Goal: Task Accomplishment & Management: Use online tool/utility

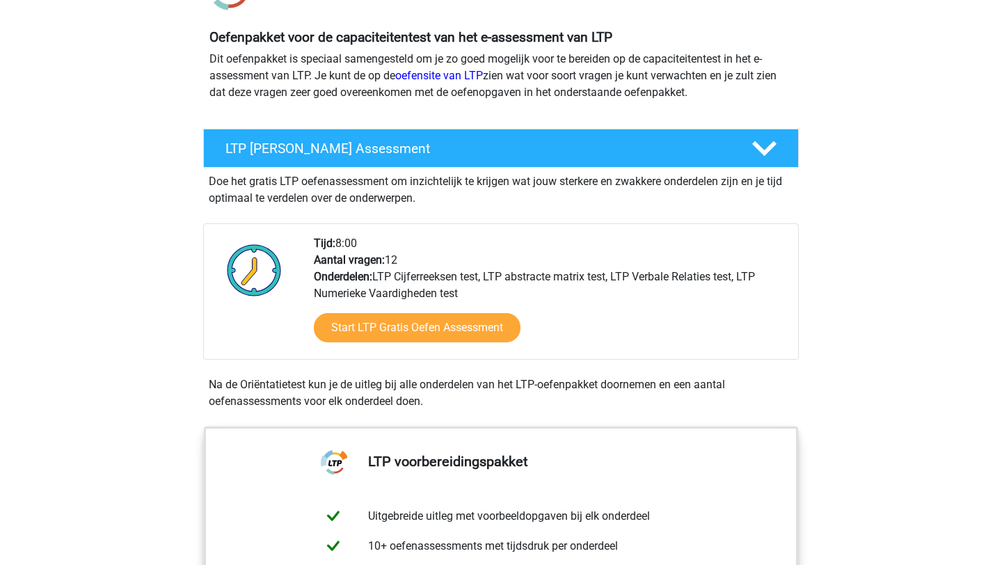
scroll to position [153, 0]
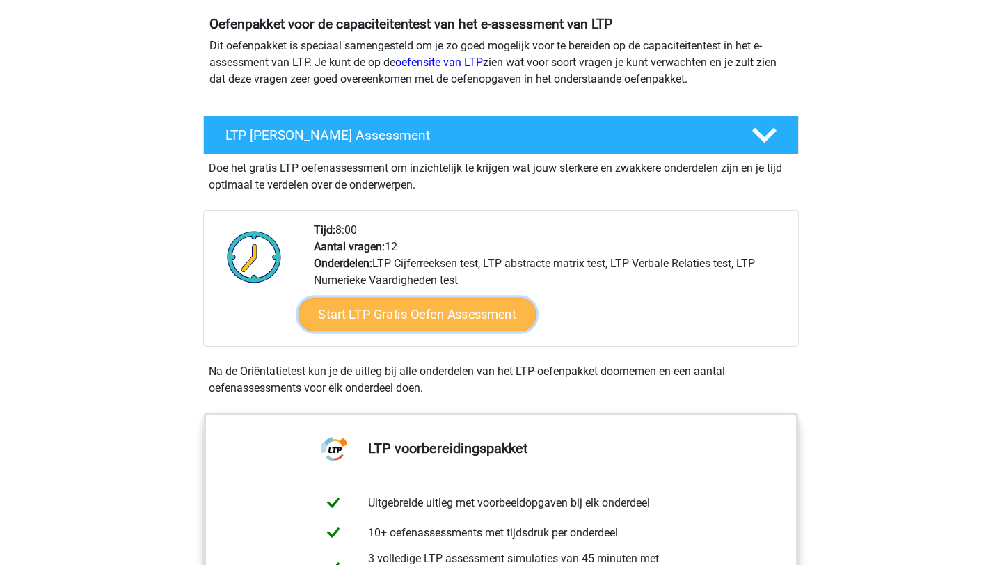
click at [469, 322] on link "Start LTP Gratis Oefen Assessment" at bounding box center [417, 314] width 238 height 33
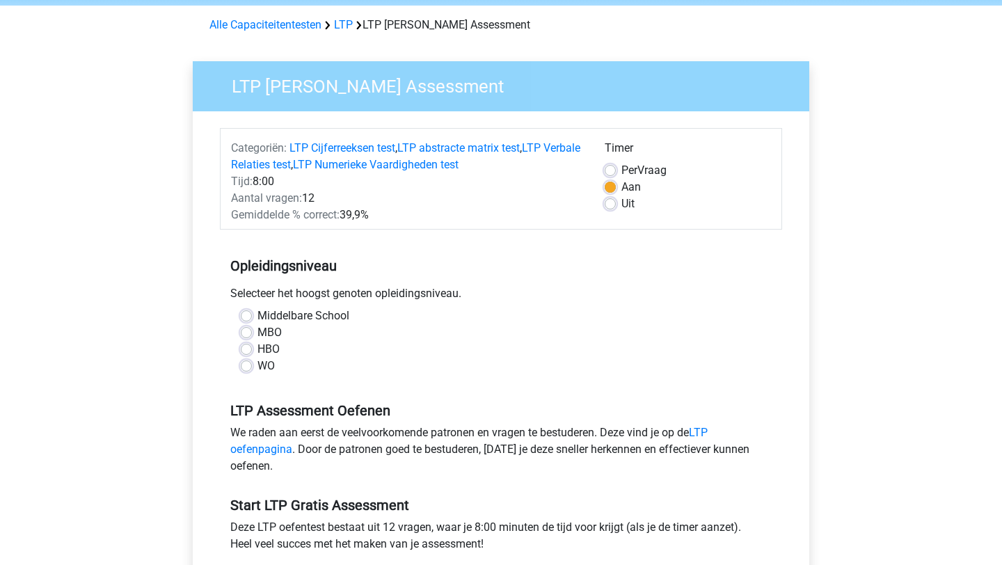
scroll to position [54, 0]
click at [257, 332] on label "MBO" at bounding box center [269, 331] width 24 height 17
click at [245, 332] on input "MBO" at bounding box center [246, 330] width 11 height 14
radio input "true"
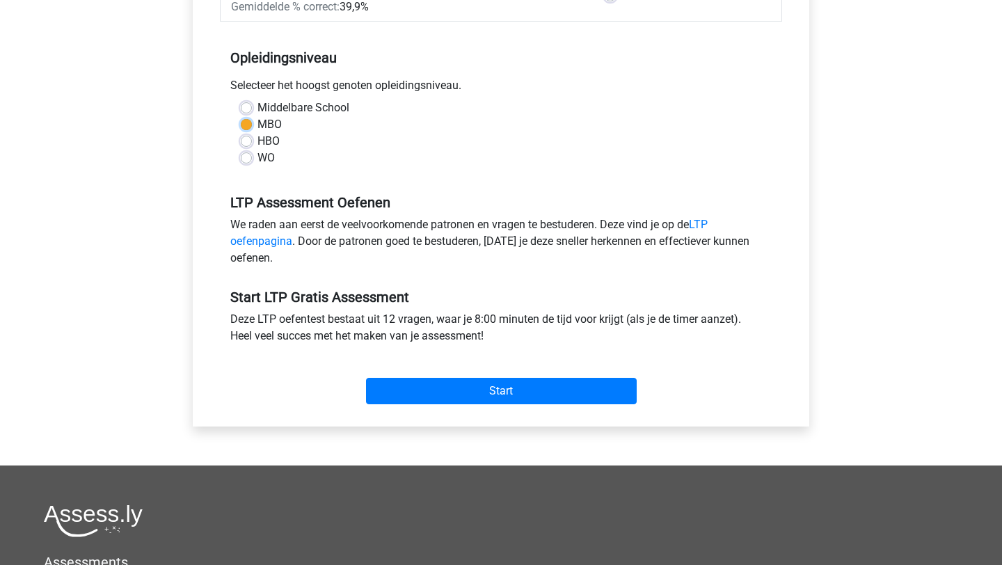
scroll to position [263, 0]
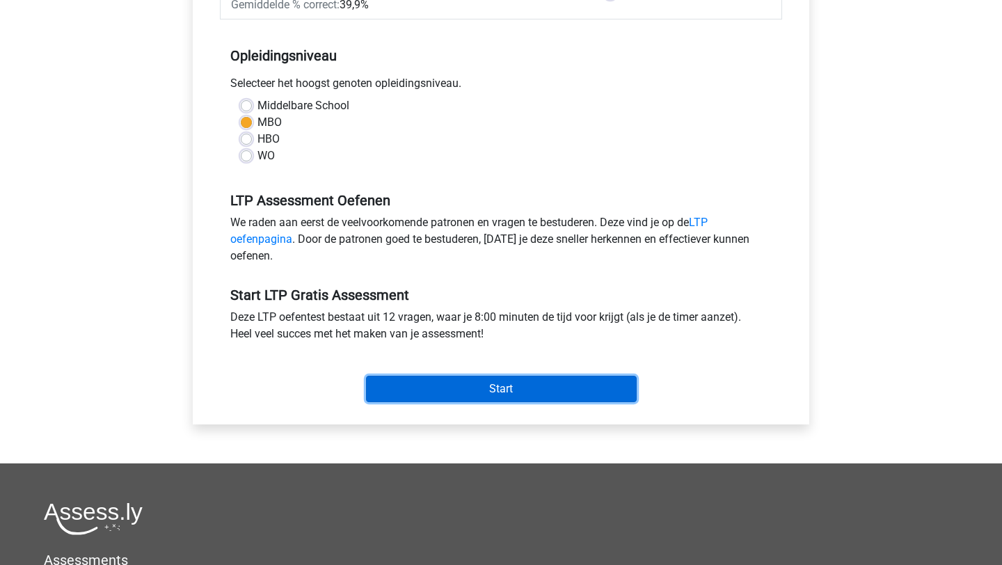
click at [468, 389] on input "Start" at bounding box center [501, 389] width 271 height 26
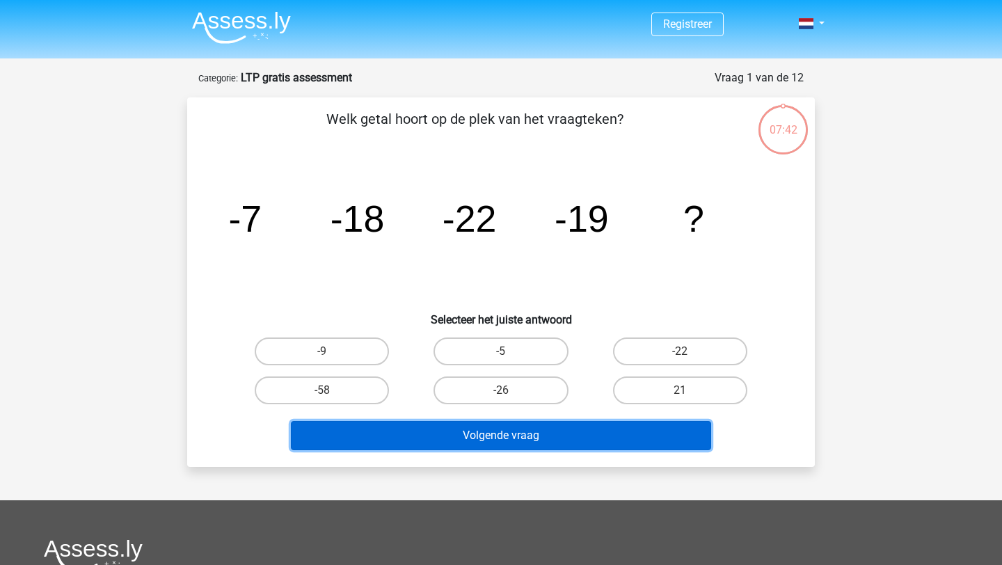
click at [517, 439] on button "Volgende vraag" at bounding box center [501, 435] width 421 height 29
click at [515, 438] on button "Volgende vraag" at bounding box center [501, 435] width 421 height 29
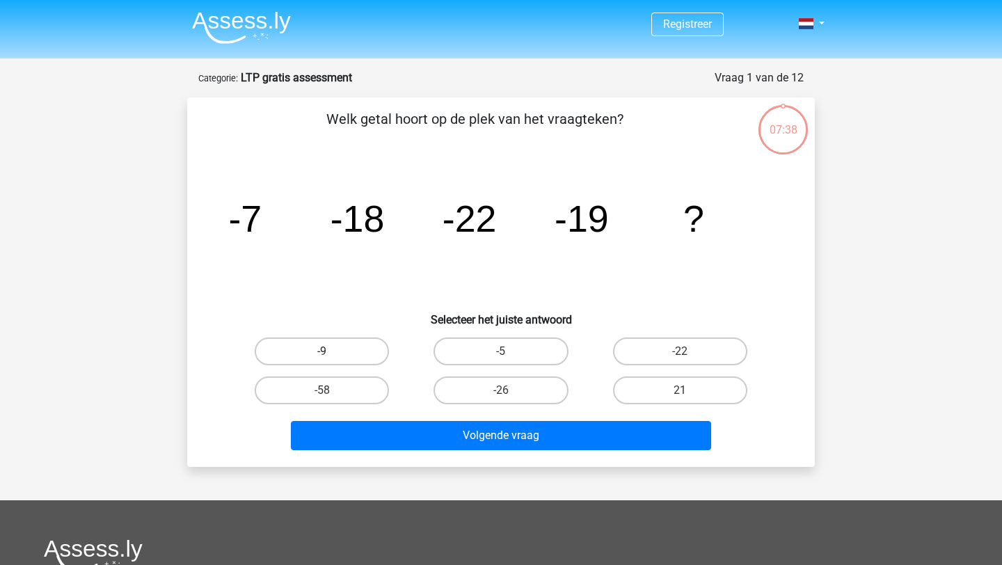
click at [362, 349] on label "-9" at bounding box center [322, 351] width 134 height 28
click at [331, 351] on input "-9" at bounding box center [326, 355] width 9 height 9
radio input "true"
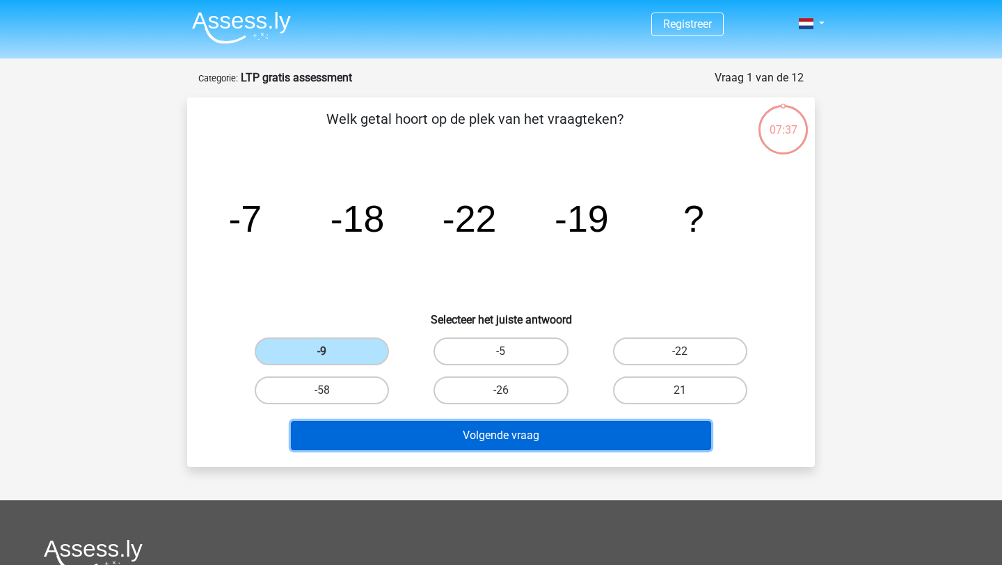
click at [463, 442] on button "Volgende vraag" at bounding box center [501, 435] width 421 height 29
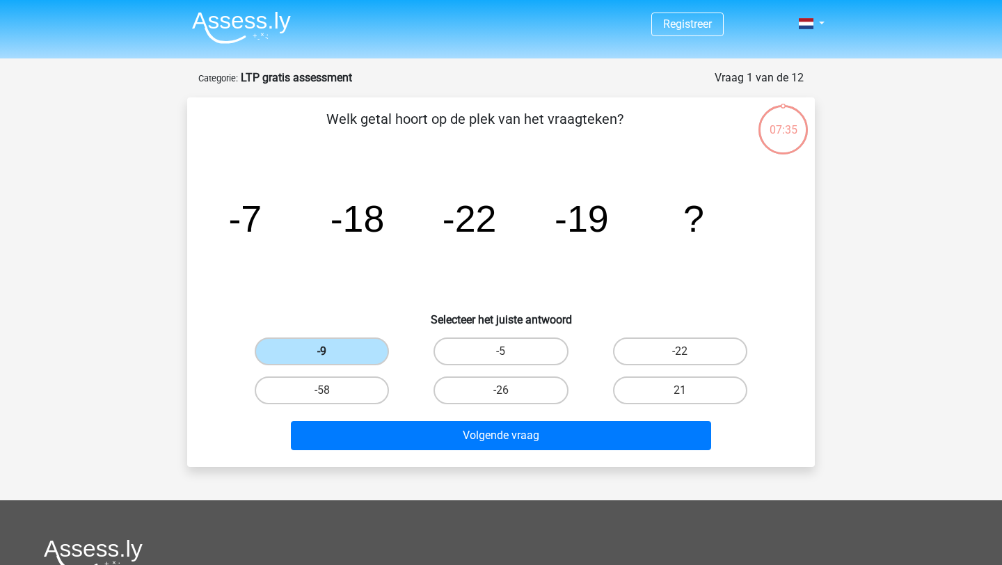
click at [326, 344] on label "-9" at bounding box center [322, 351] width 134 height 28
click at [326, 351] on input "-9" at bounding box center [326, 355] width 9 height 9
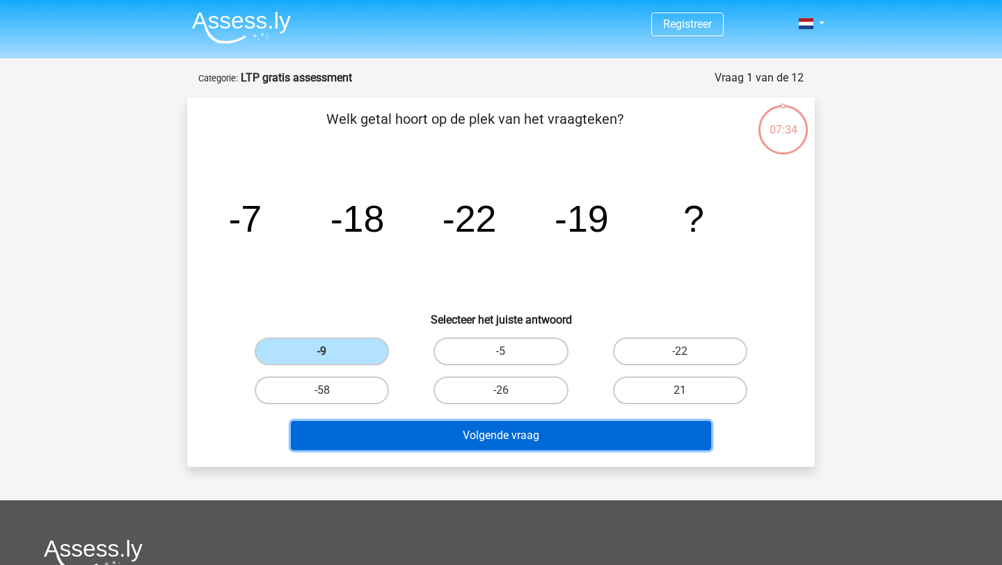
click at [501, 434] on button "Volgende vraag" at bounding box center [501, 435] width 421 height 29
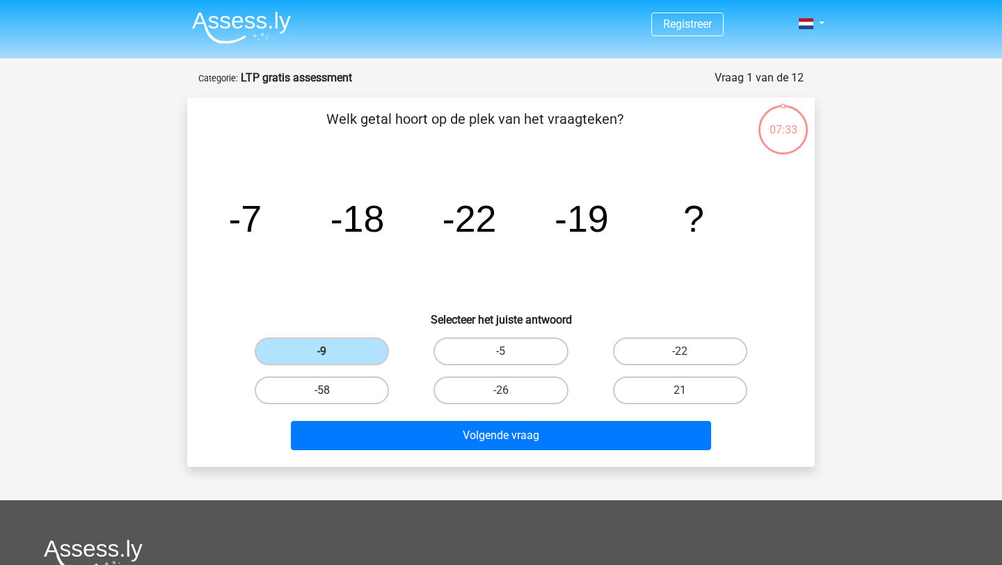
click at [356, 381] on label "-58" at bounding box center [322, 390] width 134 height 28
click at [331, 390] on input "-58" at bounding box center [326, 394] width 9 height 9
radio input "true"
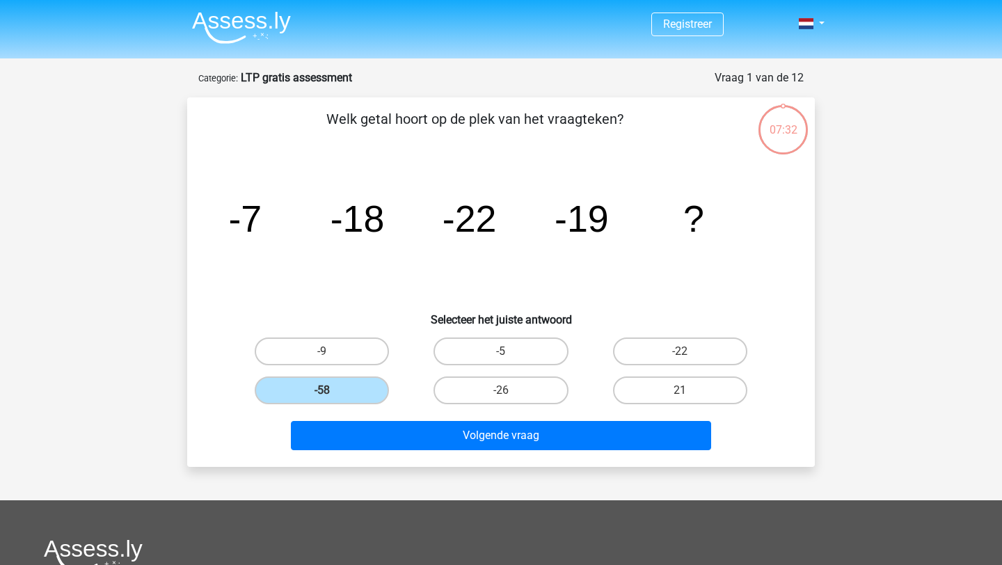
click at [501, 354] on input "-5" at bounding box center [505, 355] width 9 height 9
radio input "true"
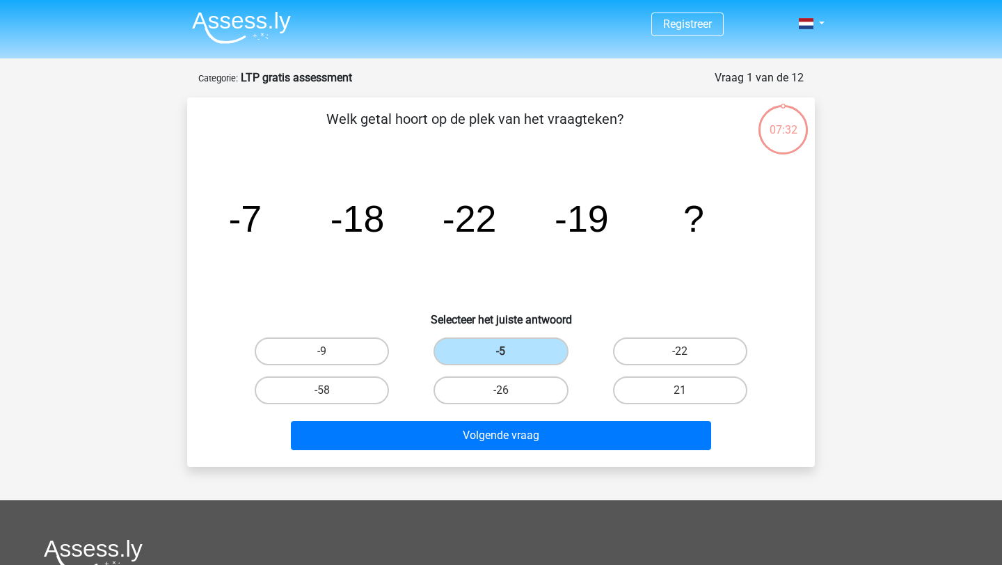
click at [501, 354] on input "-5" at bounding box center [505, 355] width 9 height 9
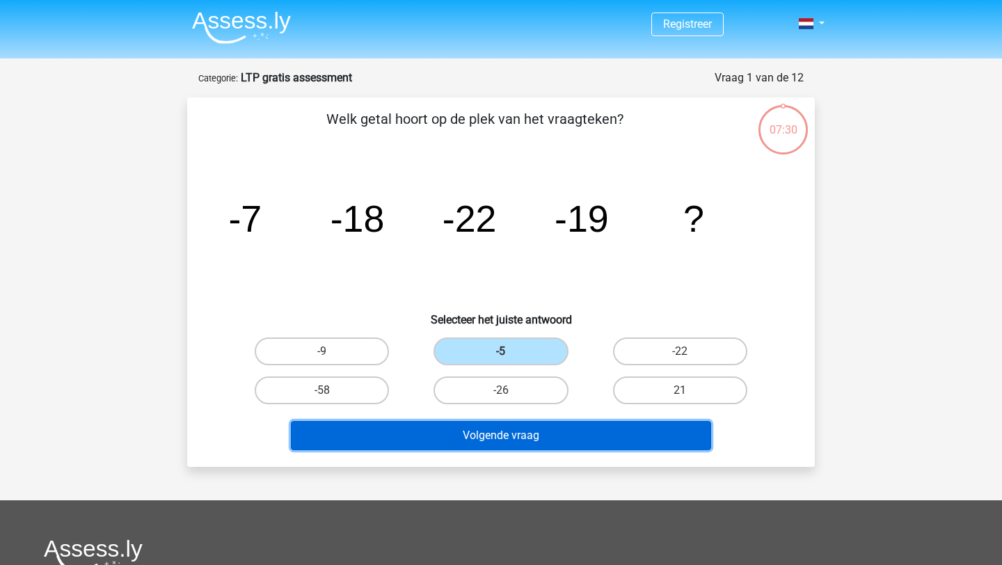
click at [513, 438] on button "Volgende vraag" at bounding box center [501, 435] width 421 height 29
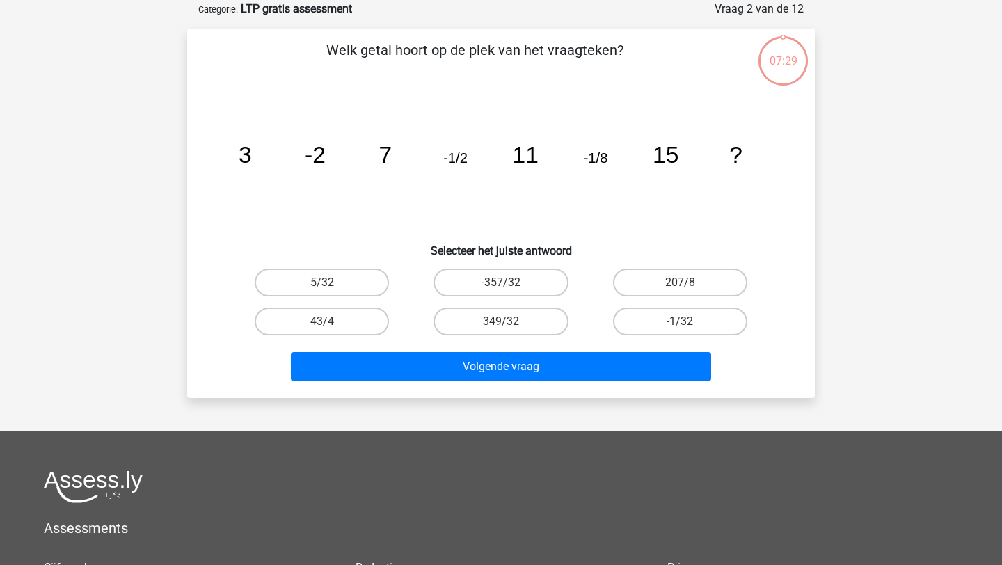
scroll to position [70, 0]
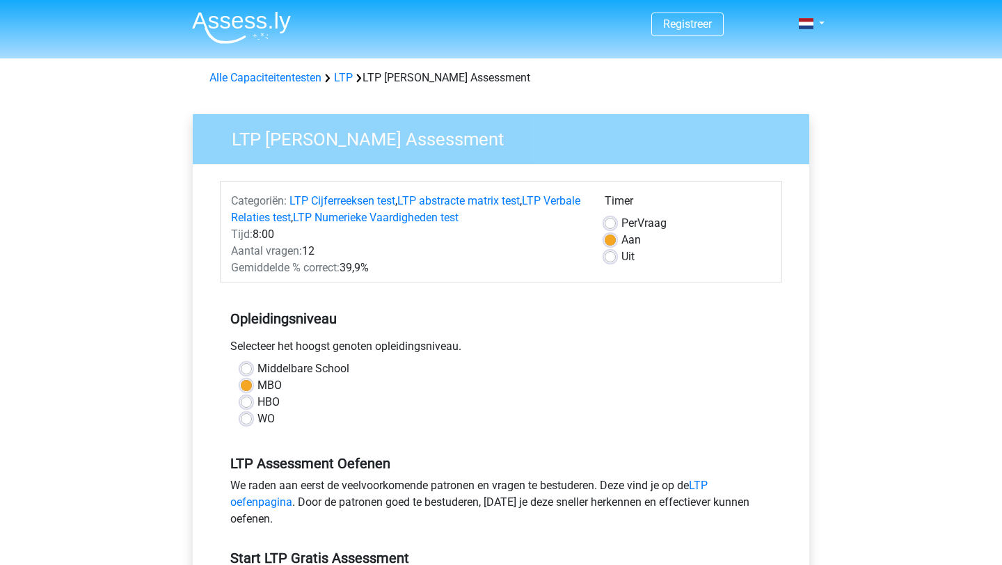
scroll to position [263, 0]
